Goal: Task Accomplishment & Management: Manage account settings

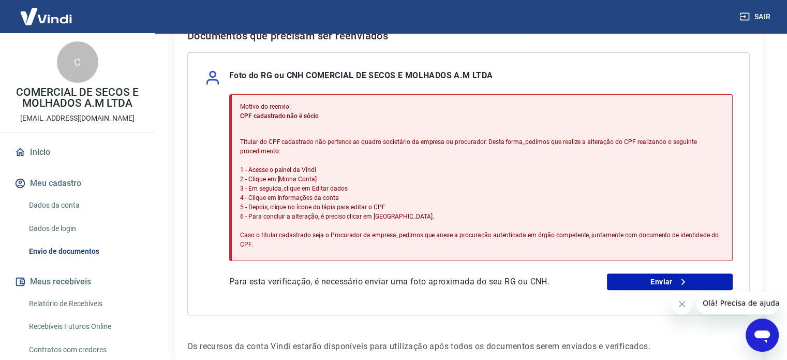
scroll to position [275, 0]
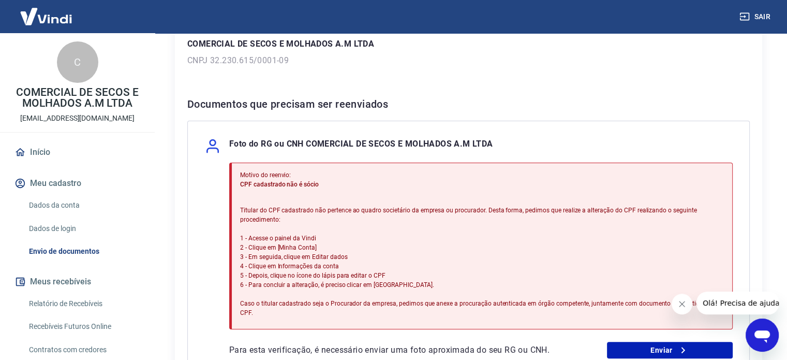
scroll to position [259, 0]
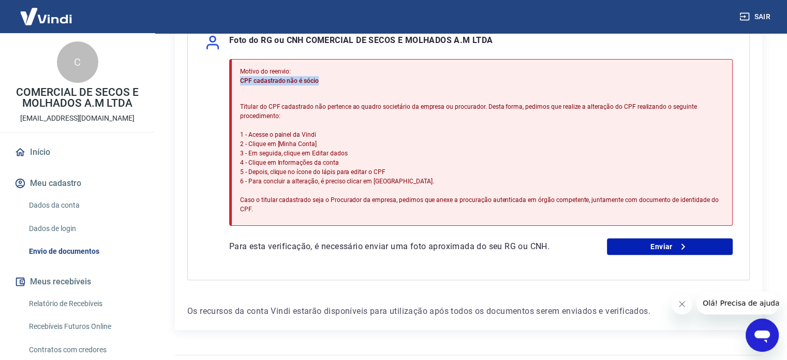
drag, startPoint x: 323, startPoint y: 82, endPoint x: 242, endPoint y: 82, distance: 81.2
click at [242, 82] on p "CPF cadastrado não é sócio" at bounding box center [482, 80] width 484 height 9
click at [249, 94] on div "Motivo do reenvio: CPF cadastrado não é sócio Titular do CPF cadastrado não per…" at bounding box center [482, 142] width 484 height 159
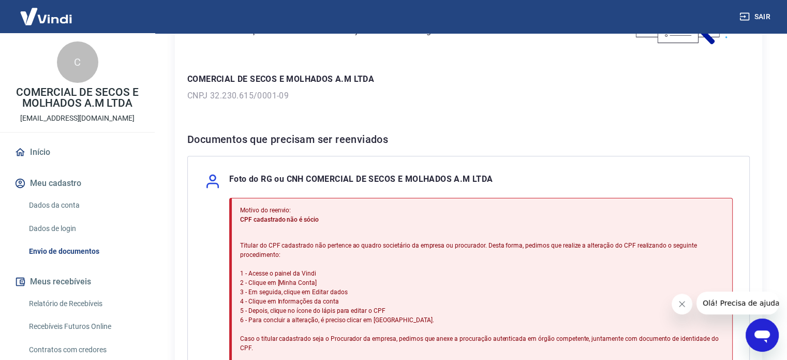
scroll to position [17, 0]
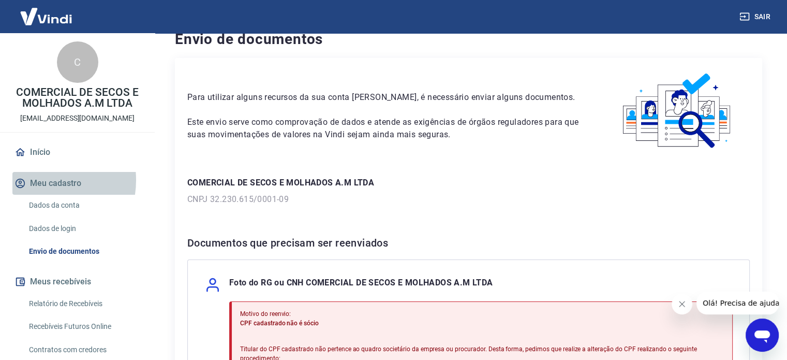
click at [39, 180] on button "Meu cadastro" at bounding box center [77, 183] width 130 height 23
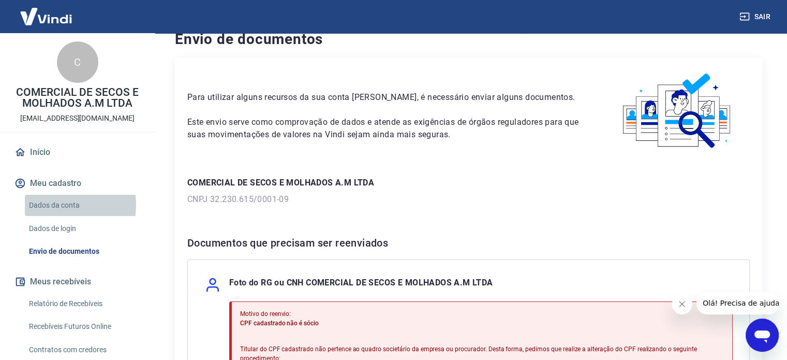
click at [51, 204] on link "Dados da conta" at bounding box center [83, 205] width 117 height 21
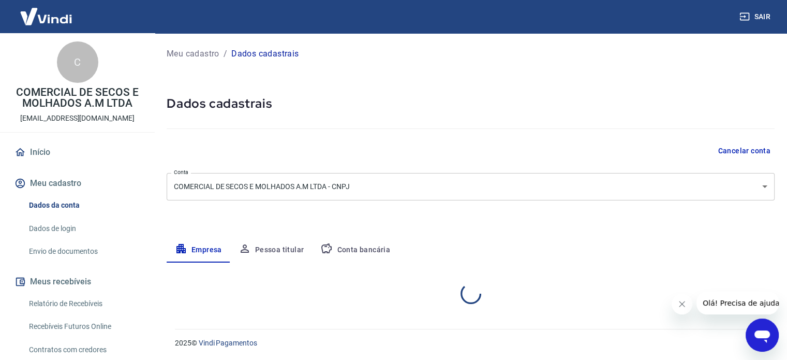
select select "GO"
select select "business"
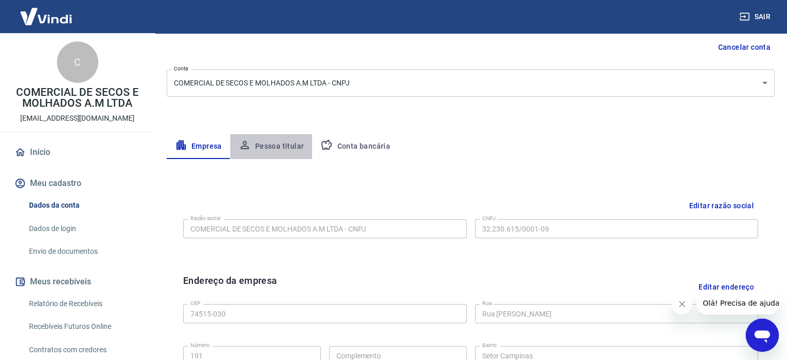
click at [286, 137] on button "Pessoa titular" at bounding box center [271, 146] width 82 height 25
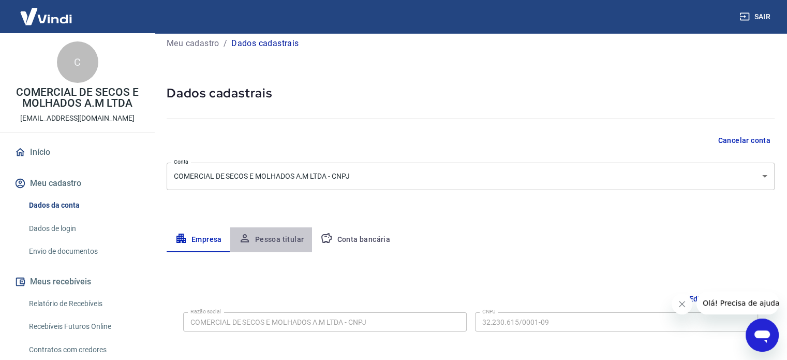
scroll to position [54, 0]
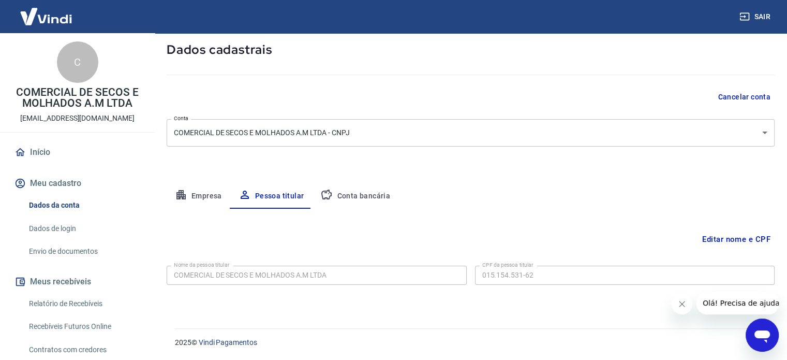
click at [755, 241] on button "Editar nome e CPF" at bounding box center [736, 239] width 77 height 20
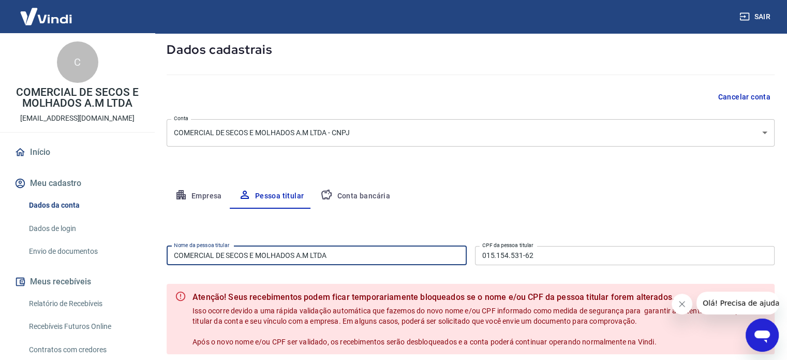
drag, startPoint x: 392, startPoint y: 258, endPoint x: 118, endPoint y: 252, distance: 273.2
click at [118, 252] on div "Sair C COMERCIAL DE SECOS E MOLHADOS A.M LTDA livialen@gmail.com Início Meu cad…" at bounding box center [393, 126] width 787 height 360
type input "[PERSON_NAME]"
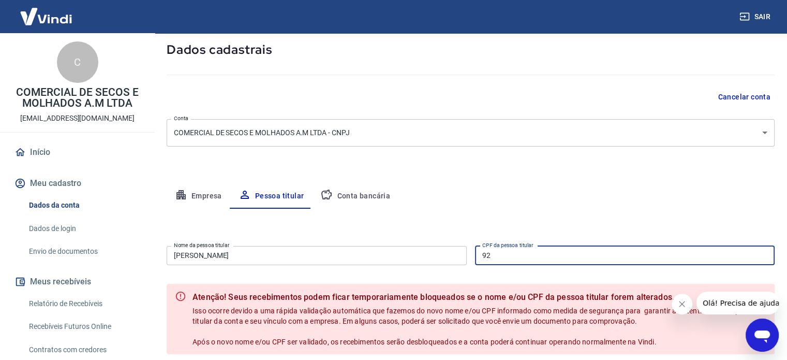
click at [542, 258] on input "92" at bounding box center [625, 255] width 300 height 19
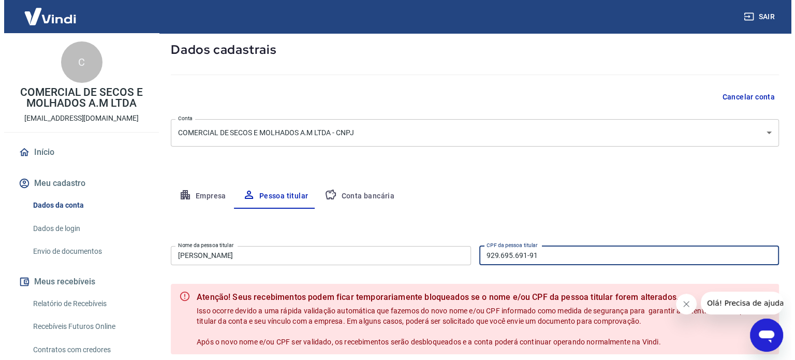
scroll to position [149, 0]
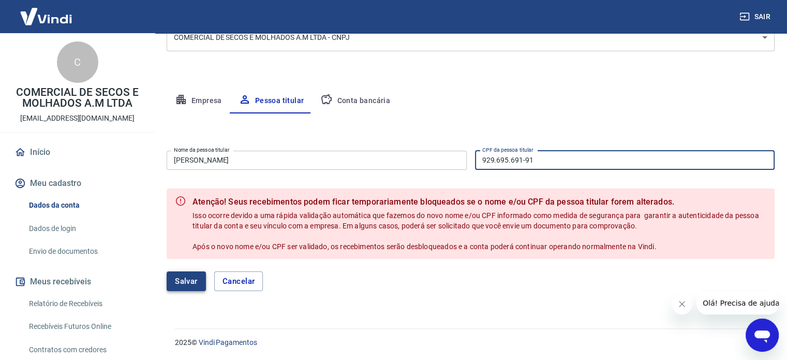
type input "929.695.691-91"
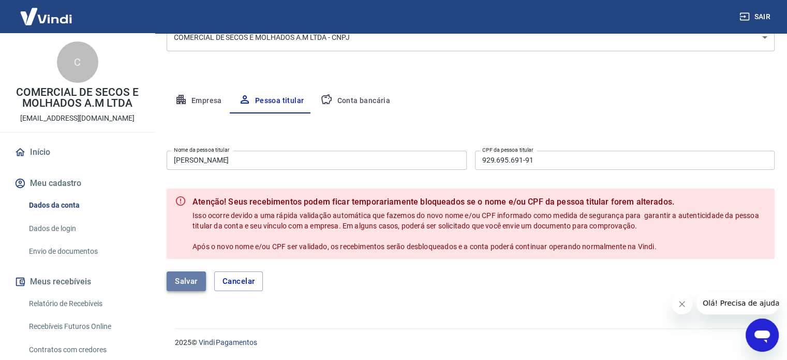
click at [195, 274] on button "Salvar" at bounding box center [186, 281] width 39 height 20
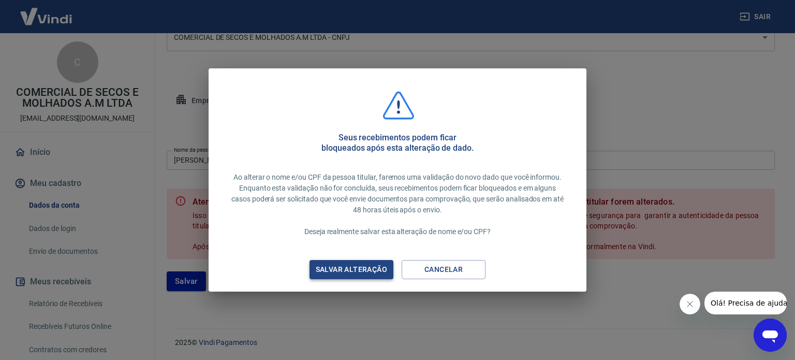
click at [341, 271] on div "Salvar alteração" at bounding box center [351, 269] width 96 height 13
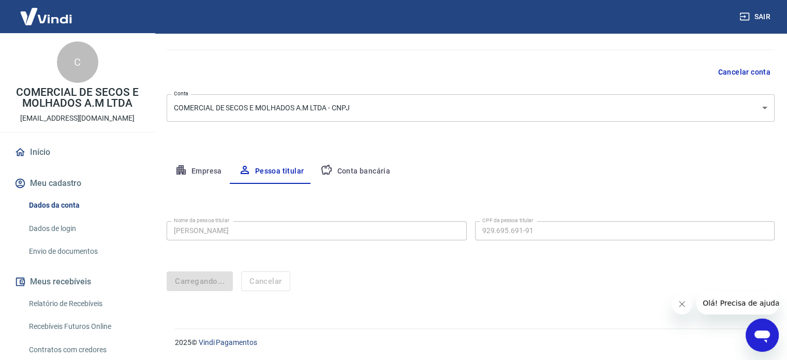
scroll to position [10, 0]
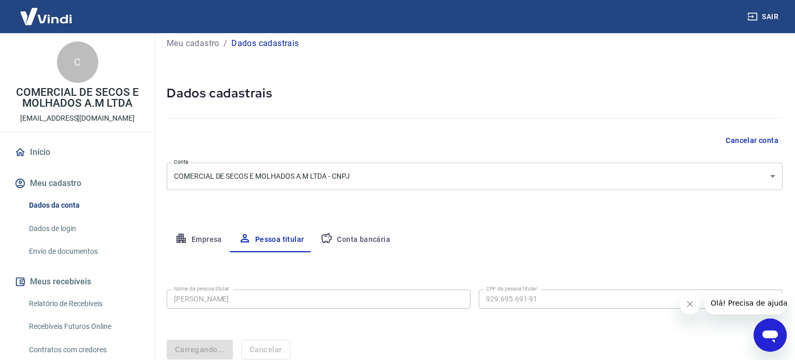
click at [359, 174] on body "Sair C COMERCIAL DE SECOS E MOLHADOS A.M LTDA livialen@gmail.com Início Meu cad…" at bounding box center [397, 170] width 795 height 360
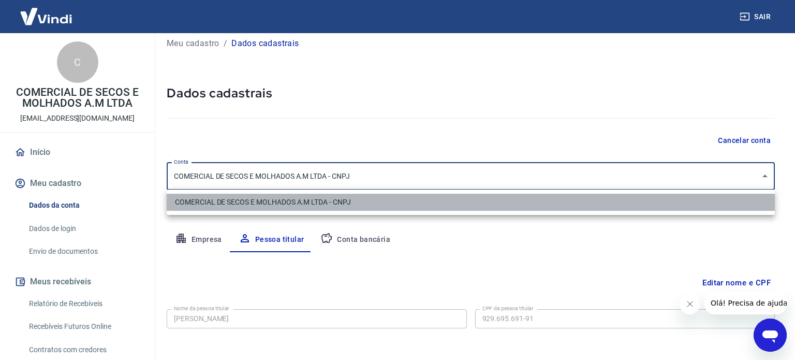
click at [359, 201] on li "COMERCIAL DE SECOS E MOLHADOS A.M LTDA - CNPJ" at bounding box center [471, 201] width 608 height 17
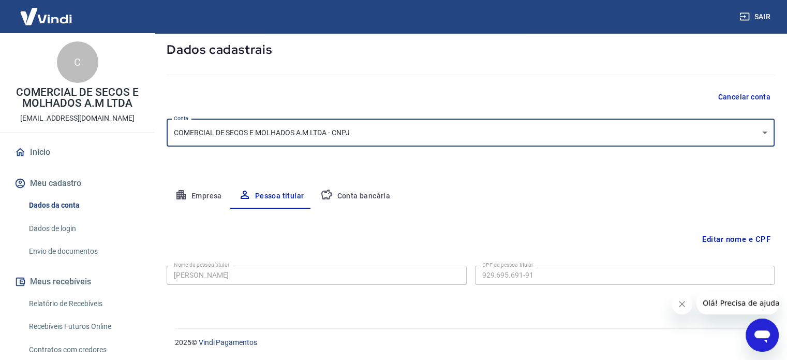
scroll to position [0, 0]
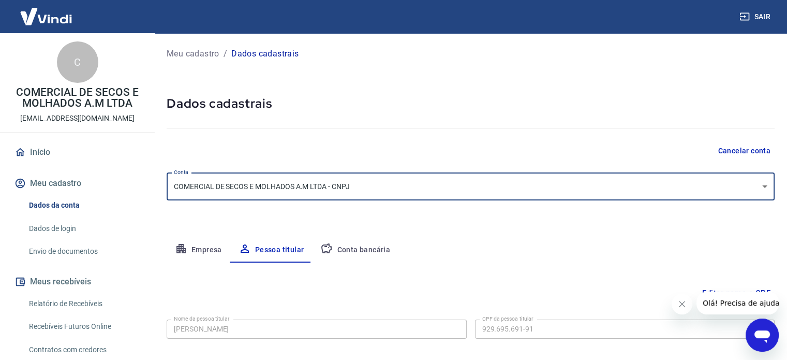
click at [356, 242] on button "Conta bancária" at bounding box center [355, 249] width 86 height 25
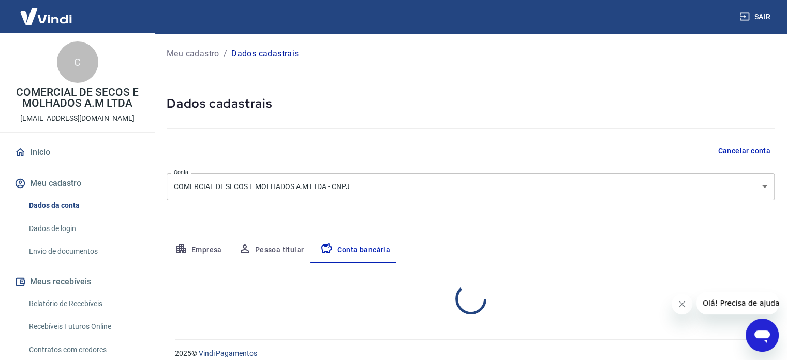
select select "1"
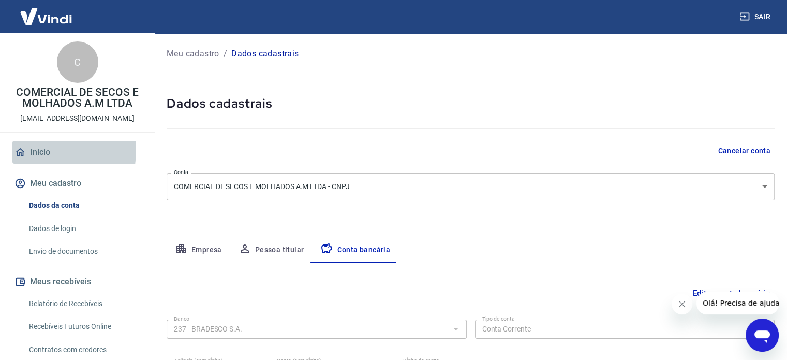
click at [46, 151] on link "Início" at bounding box center [77, 152] width 130 height 23
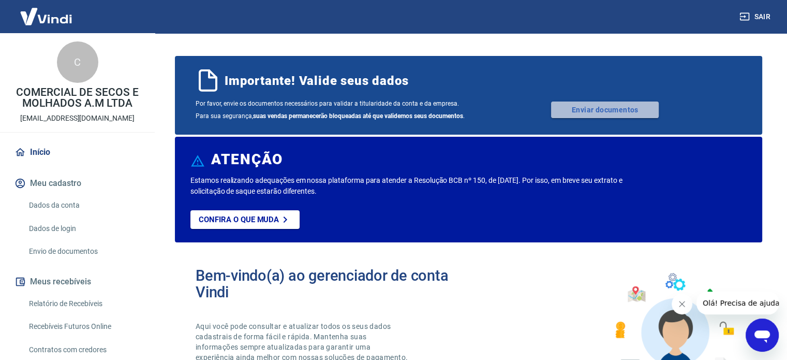
click at [584, 113] on link "Enviar documentos" at bounding box center [605, 109] width 108 height 17
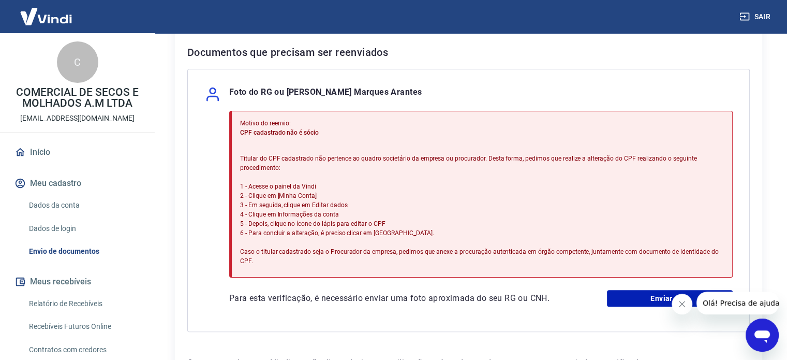
scroll to position [259, 0]
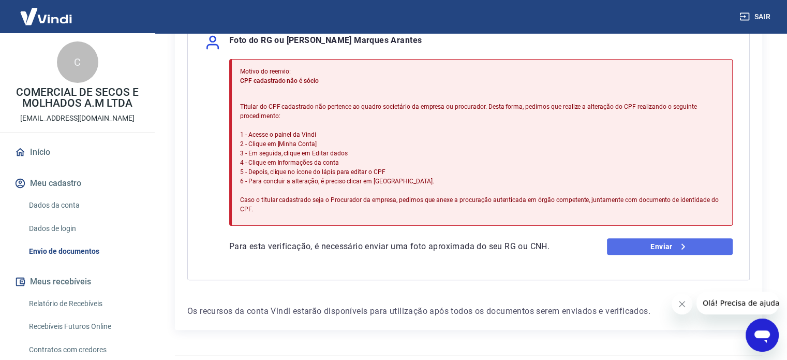
click at [661, 238] on link "Enviar" at bounding box center [670, 246] width 126 height 17
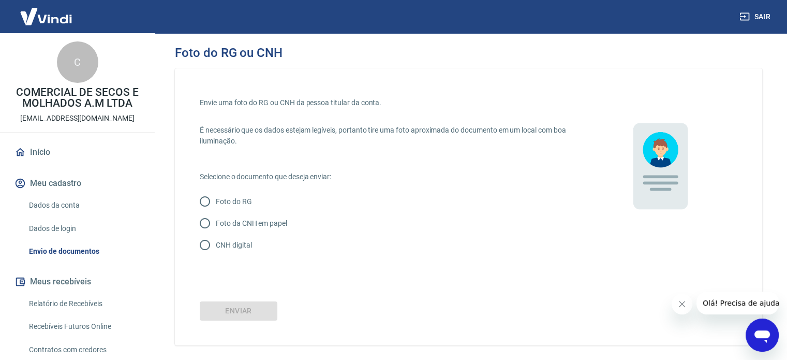
click at [206, 244] on input "CNH digital" at bounding box center [205, 245] width 22 height 22
radio input "true"
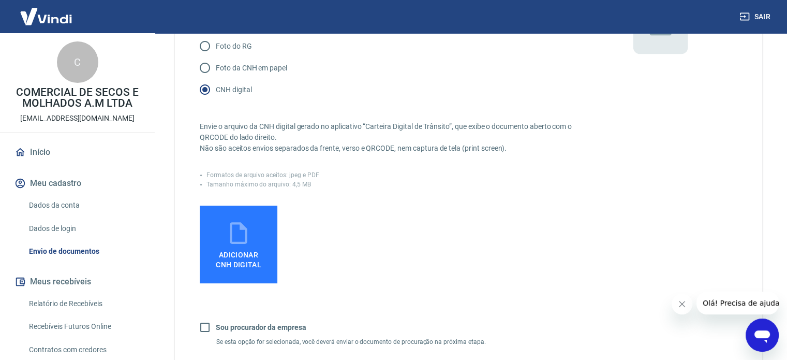
scroll to position [259, 0]
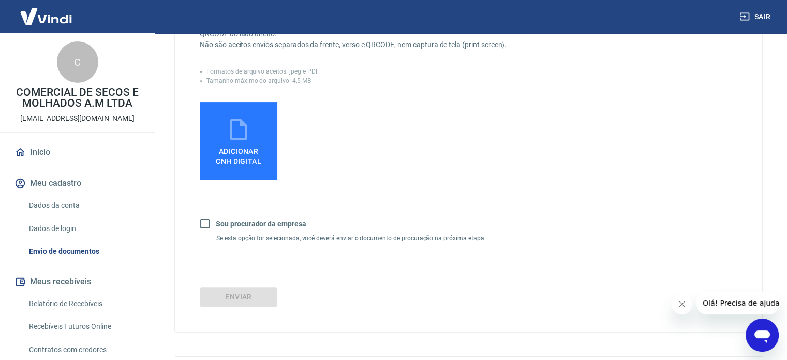
click at [241, 139] on icon at bounding box center [238, 129] width 17 height 22
click at [0, 0] on input "Adicionar CNH Digital" at bounding box center [0, 0] width 0 height 0
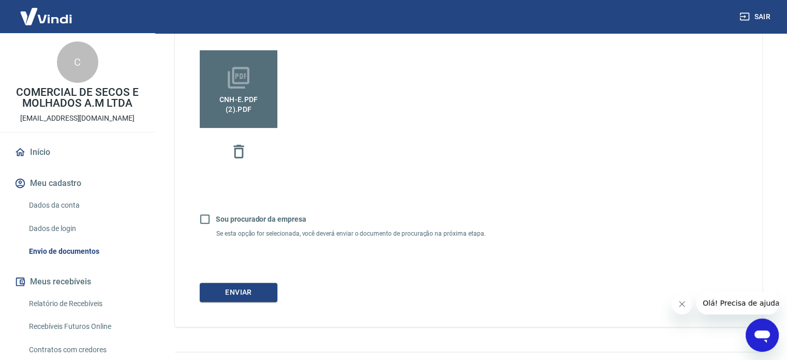
scroll to position [333, 0]
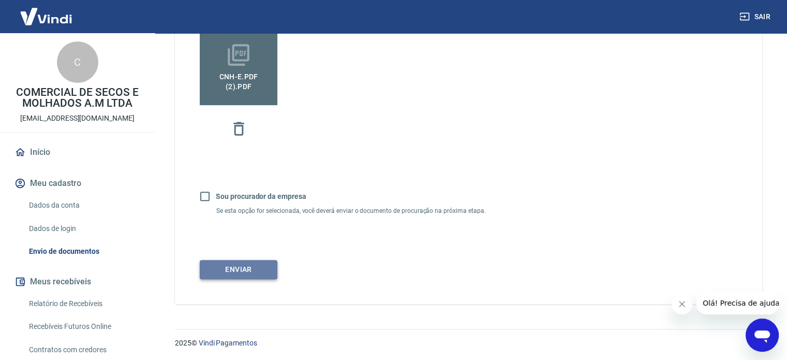
click at [246, 266] on button "Enviar" at bounding box center [239, 269] width 78 height 19
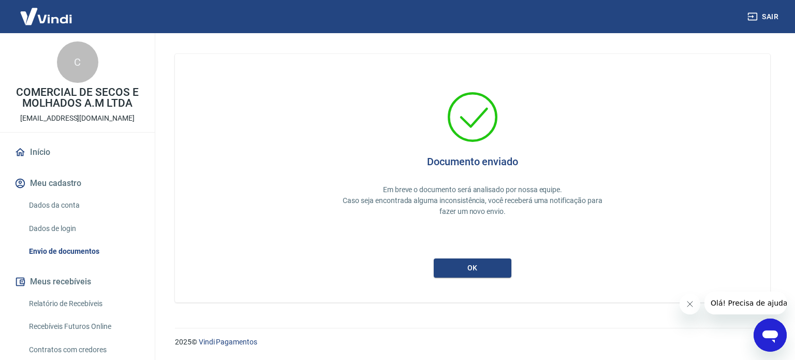
click at [478, 277] on div "Documento enviado Em breve o documento será analisado por nossa equipe. Caso se…" at bounding box center [472, 178] width 595 height 248
click at [475, 270] on button "ok" at bounding box center [473, 267] width 78 height 19
